Goal: Transaction & Acquisition: Book appointment/travel/reservation

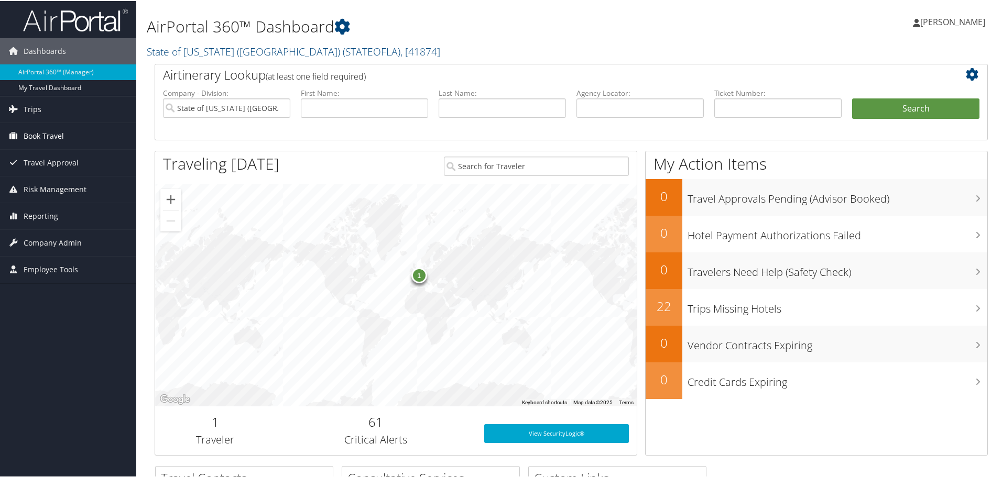
click at [64, 135] on link "Book Travel" at bounding box center [68, 135] width 136 height 26
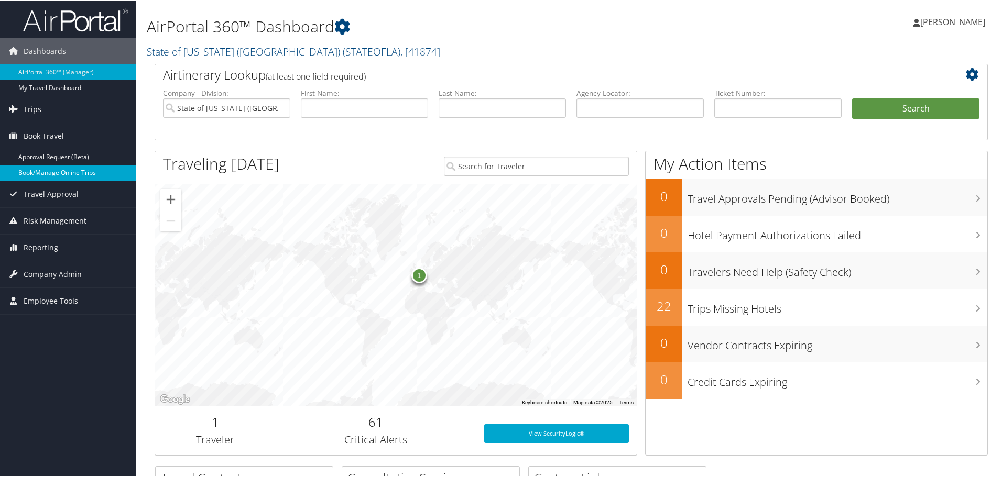
click at [68, 171] on link "Book/Manage Online Trips" at bounding box center [68, 172] width 136 height 16
